Goal: Information Seeking & Learning: Learn about a topic

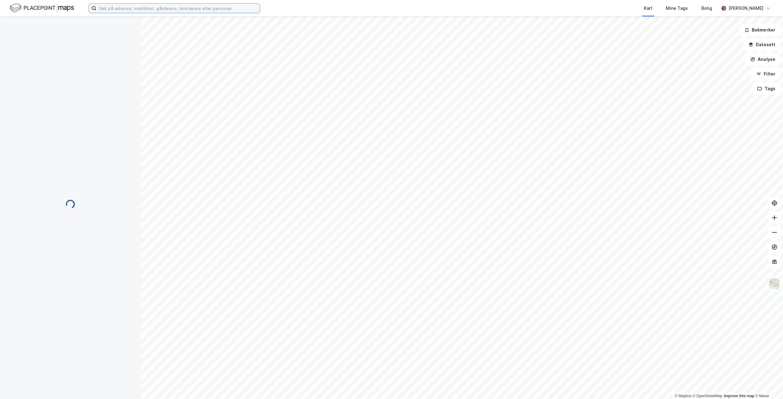
click at [177, 7] on input at bounding box center [177, 8] width 163 height 9
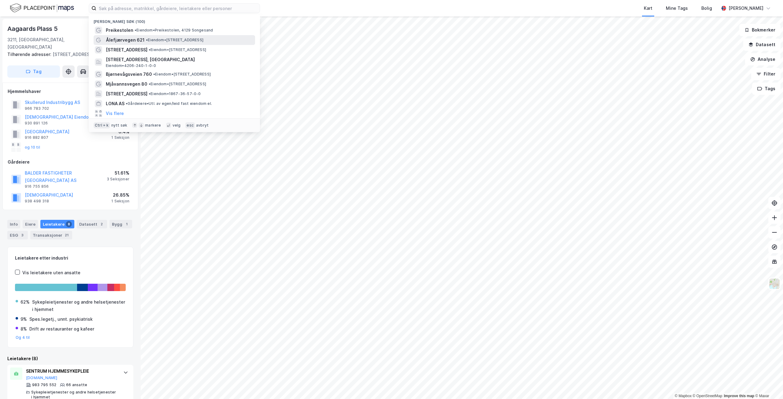
click at [153, 40] on span "• Eiendom • [STREET_ADDRESS]" at bounding box center [174, 40] width 57 height 5
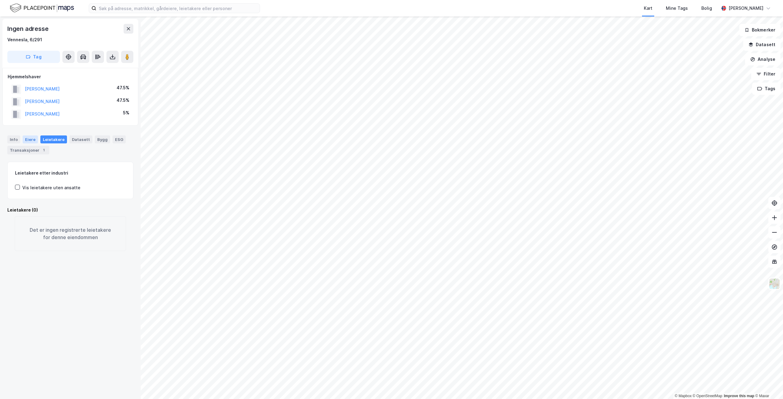
click at [32, 139] on div "Eiere" at bounding box center [30, 139] width 15 height 8
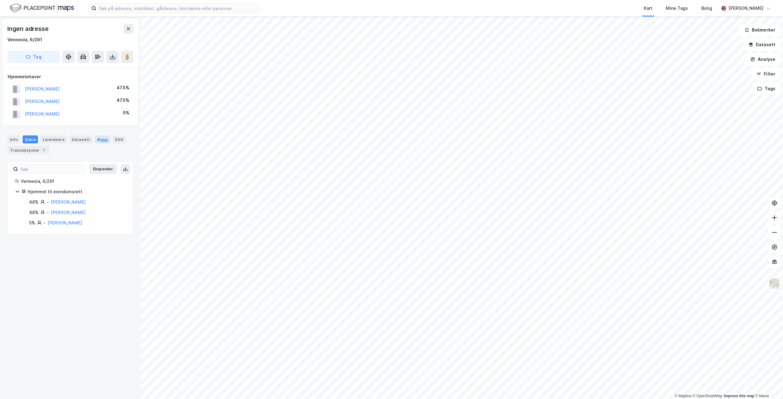
click at [99, 140] on div "Bygg" at bounding box center [102, 139] width 15 height 8
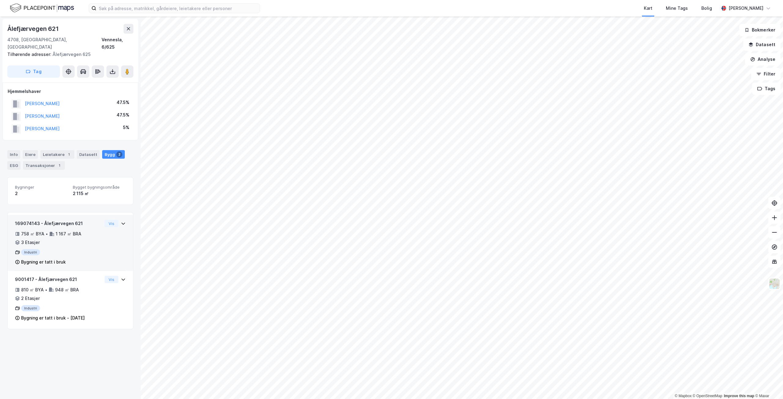
click at [122, 215] on div "169074143 - Ålefjærvegen 621 758 ㎡ BYA • 1 167 ㎡ BRA • 3 Etasjer Industri Bygni…" at bounding box center [70, 243] width 125 height 56
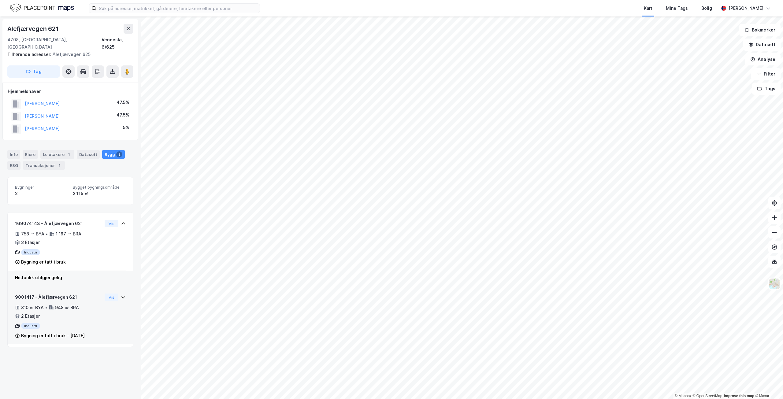
click at [102, 307] on div "9001417 - Ålefjærvegen 621 810 ㎡ BYA • 948 ㎡ BRA • 2 Etasjer Industri Bygning e…" at bounding box center [70, 318] width 111 height 51
